Goal: Information Seeking & Learning: Learn about a topic

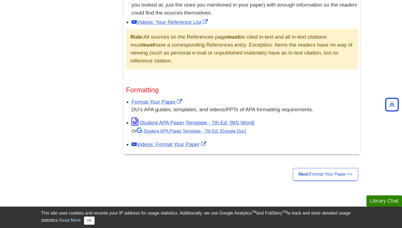
scroll to position [387, 0]
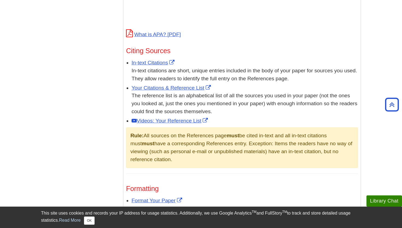
scroll to position [290, 0]
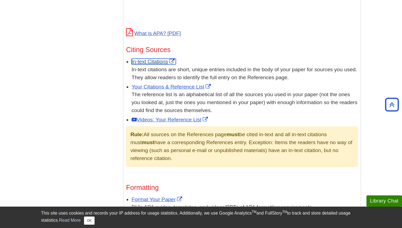
click at [150, 61] on link "In-text Citations" at bounding box center [154, 62] width 44 height 6
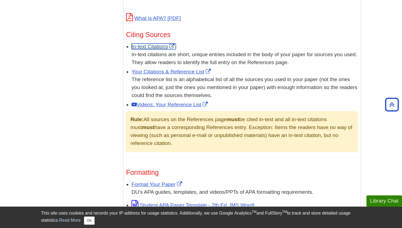
scroll to position [295, 0]
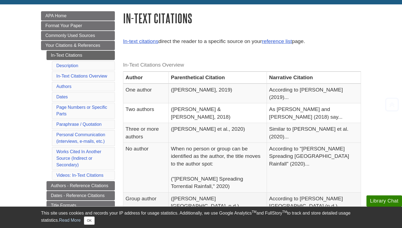
scroll to position [90, 0]
